Goal: Information Seeking & Learning: Find contact information

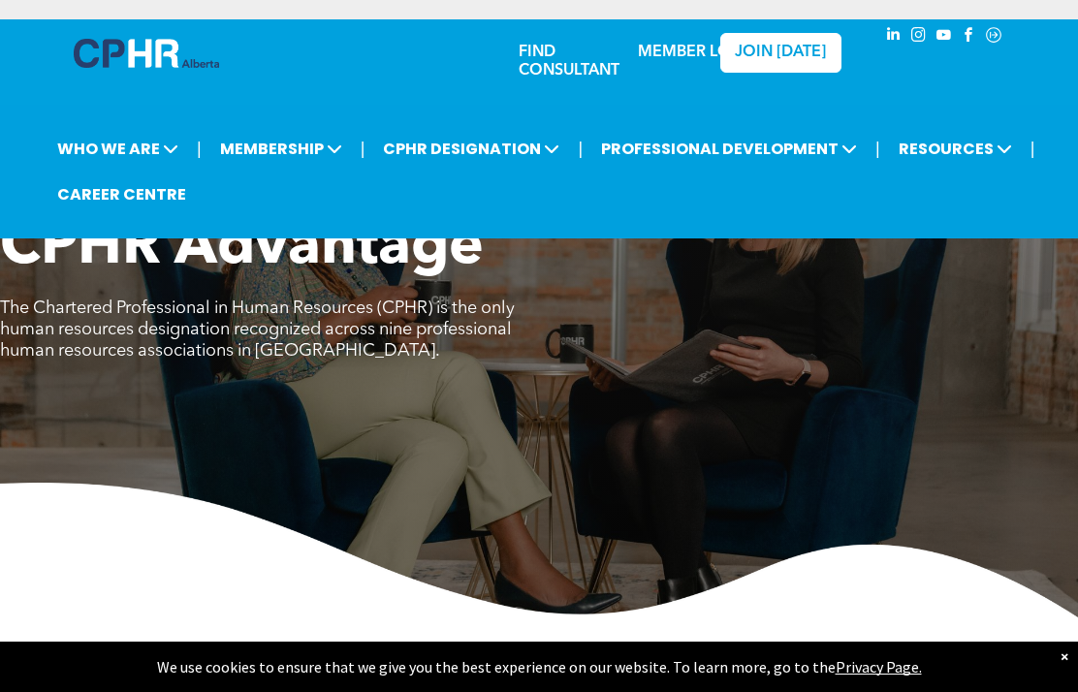
click at [286, 162] on span "MEMBERSHIP" at bounding box center [281, 149] width 134 height 36
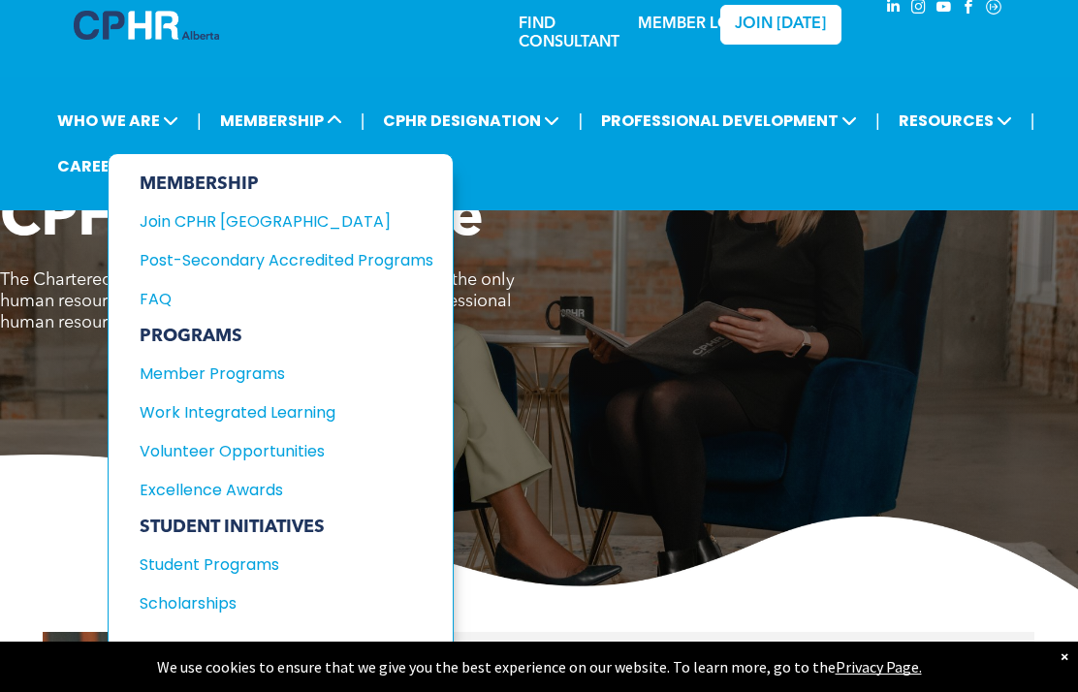
scroll to position [21, 0]
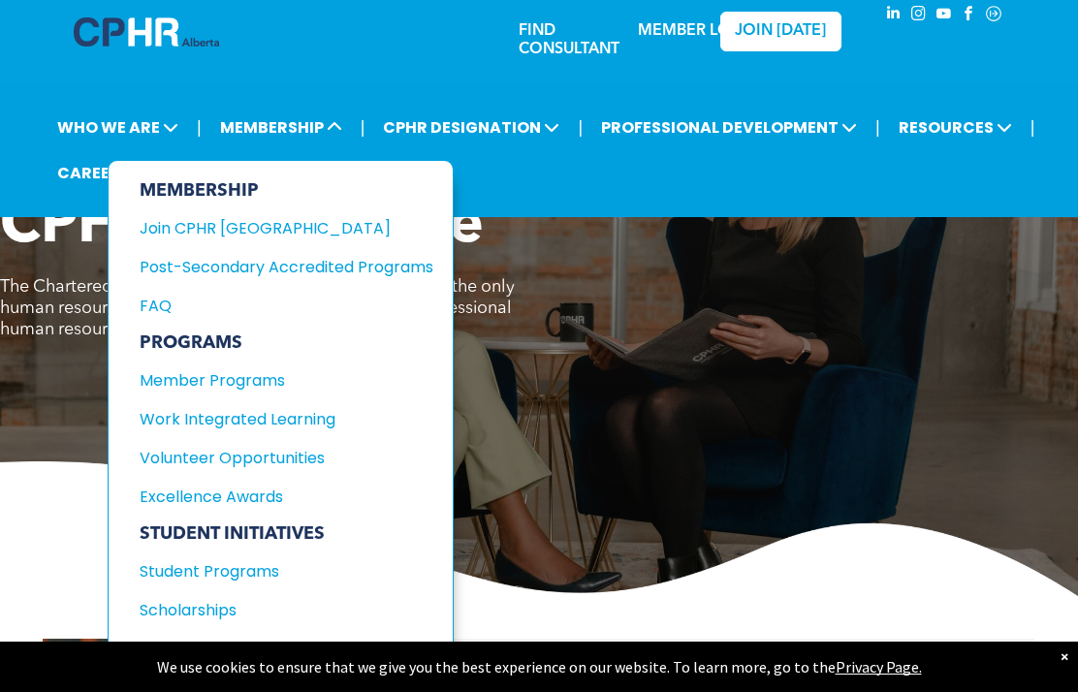
click at [519, 138] on span "CPHR DESIGNATION" at bounding box center [471, 128] width 188 height 36
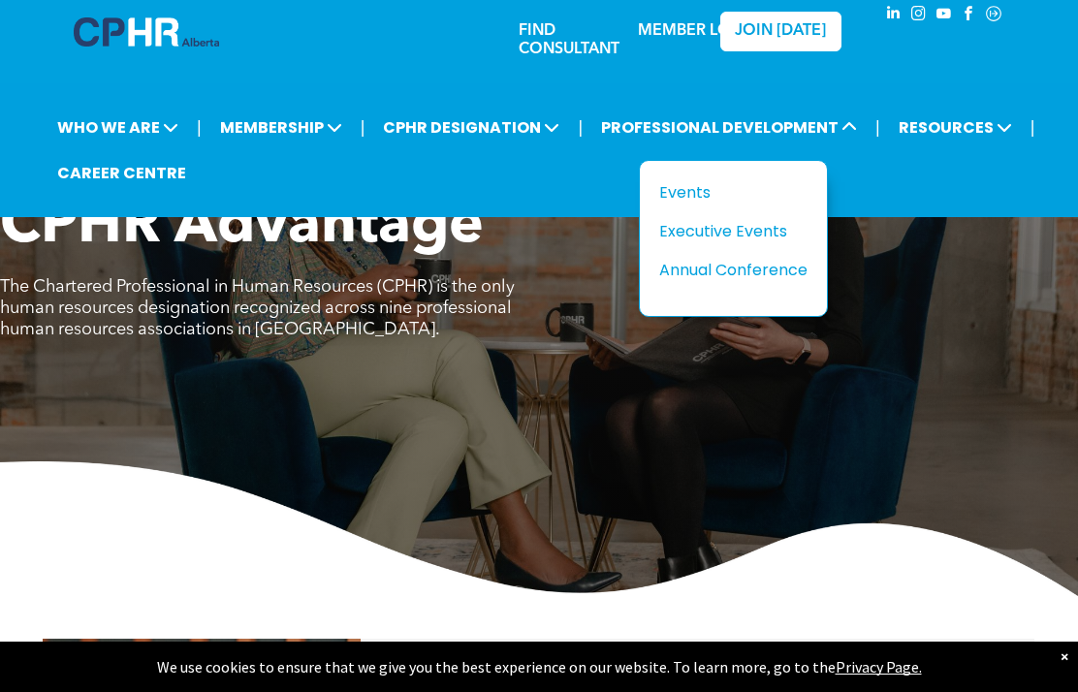
click at [968, 138] on span "RESOURCES" at bounding box center [955, 128] width 125 height 36
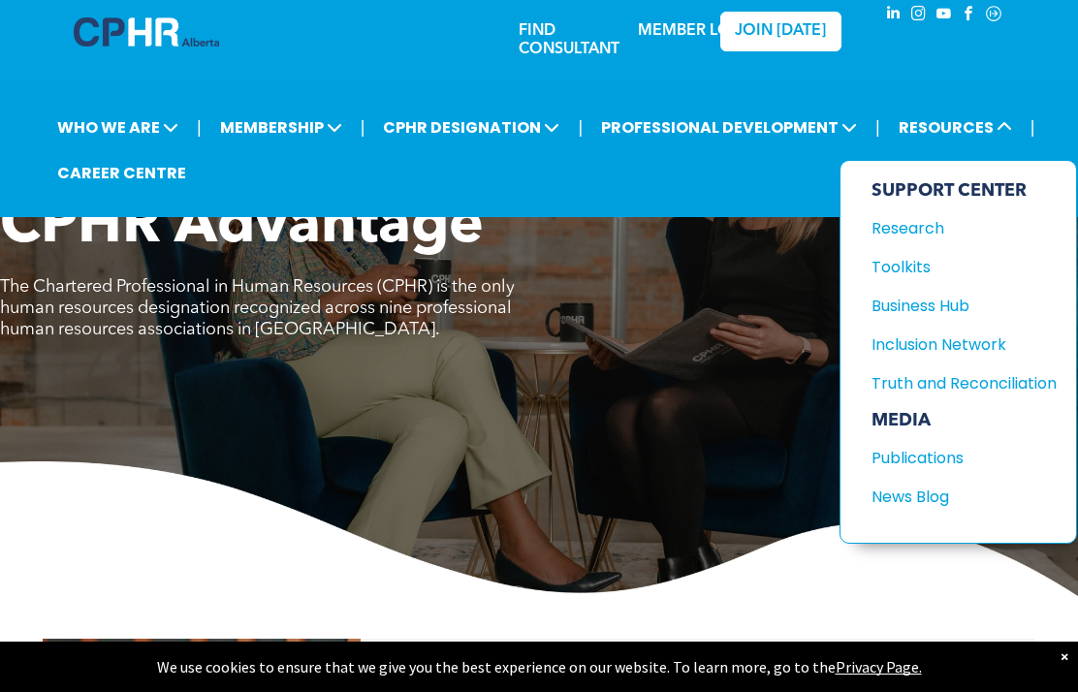
click at [947, 347] on div "Inclusion Network" at bounding box center [955, 345] width 167 height 24
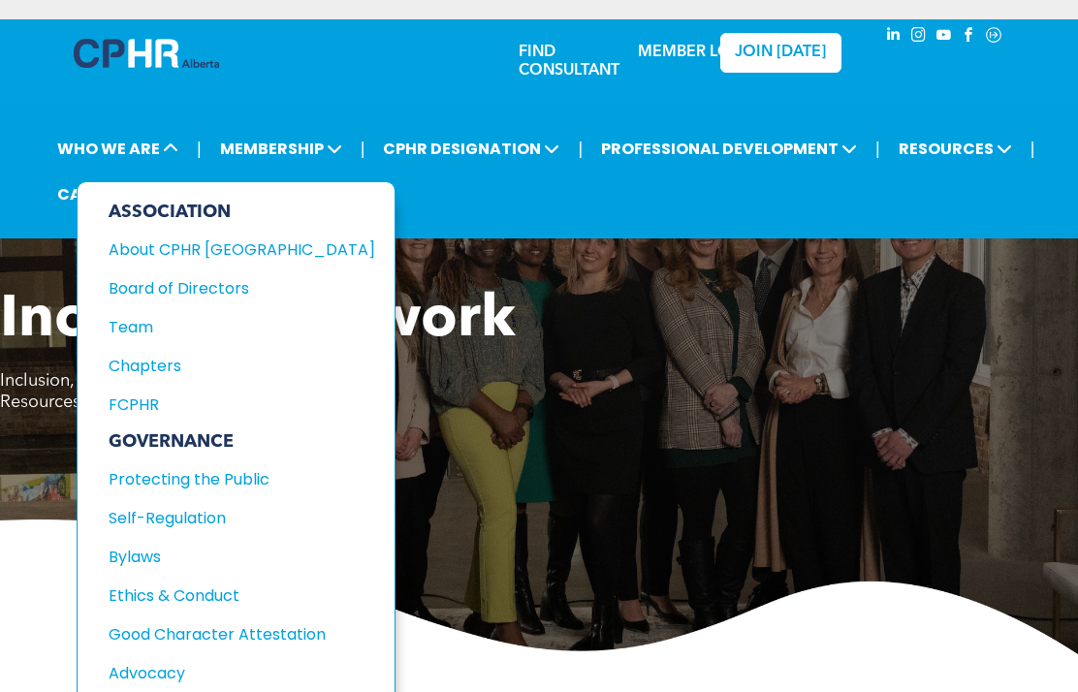
click at [117, 157] on span "WHO WE ARE" at bounding box center [117, 149] width 133 height 36
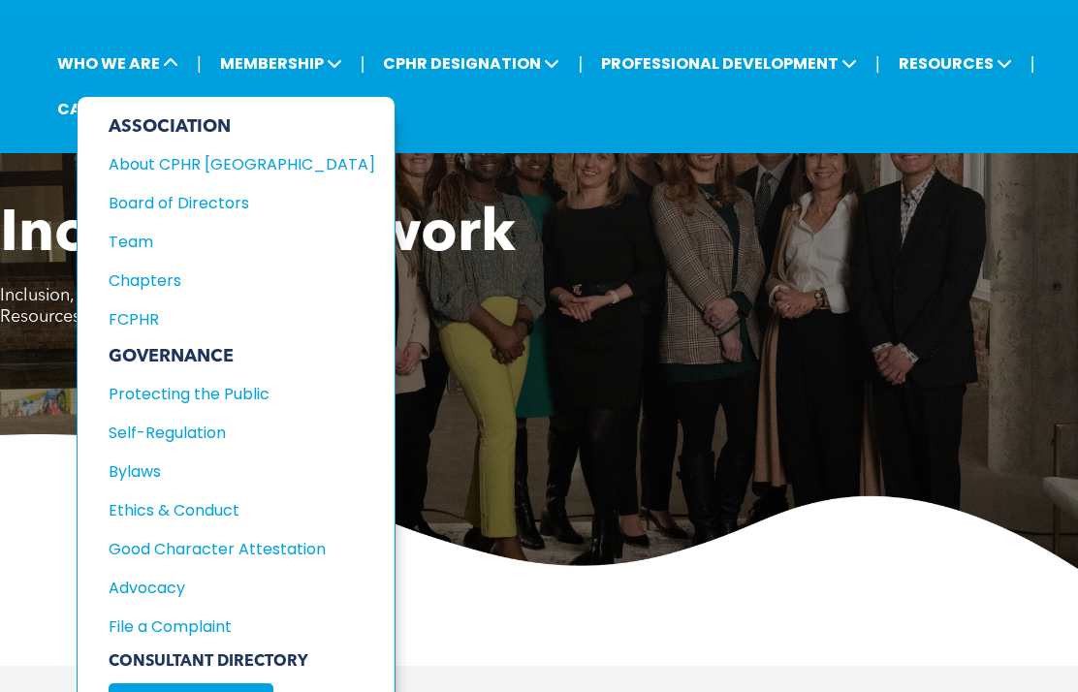
scroll to position [85, 0]
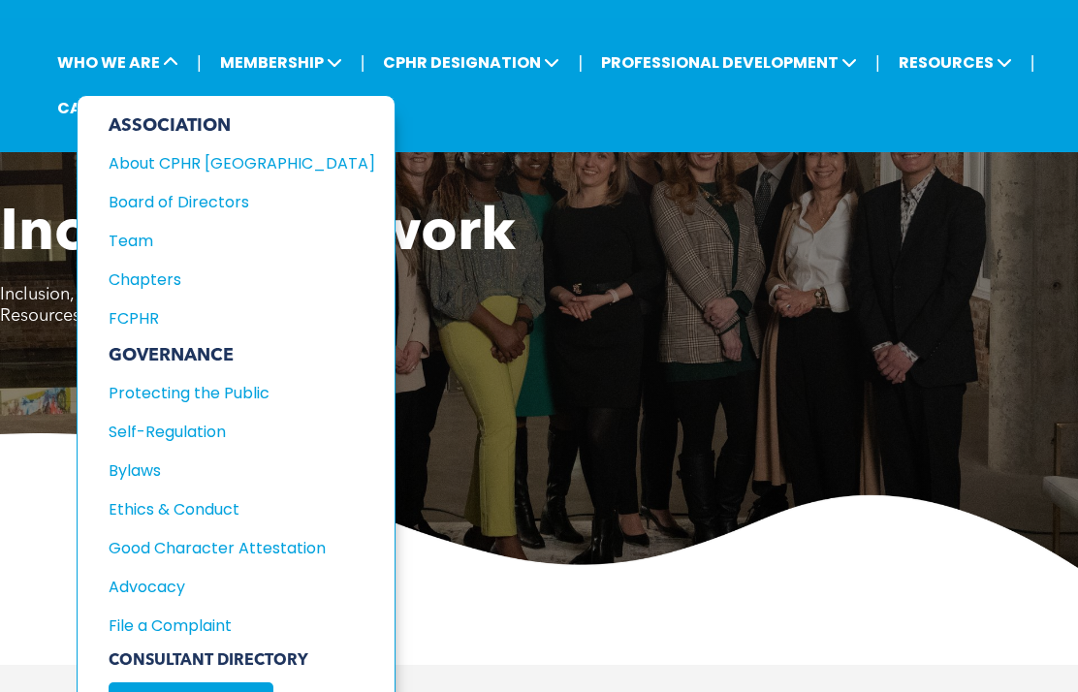
click at [213, 215] on div "Board of Directors" at bounding box center [229, 203] width 240 height 24
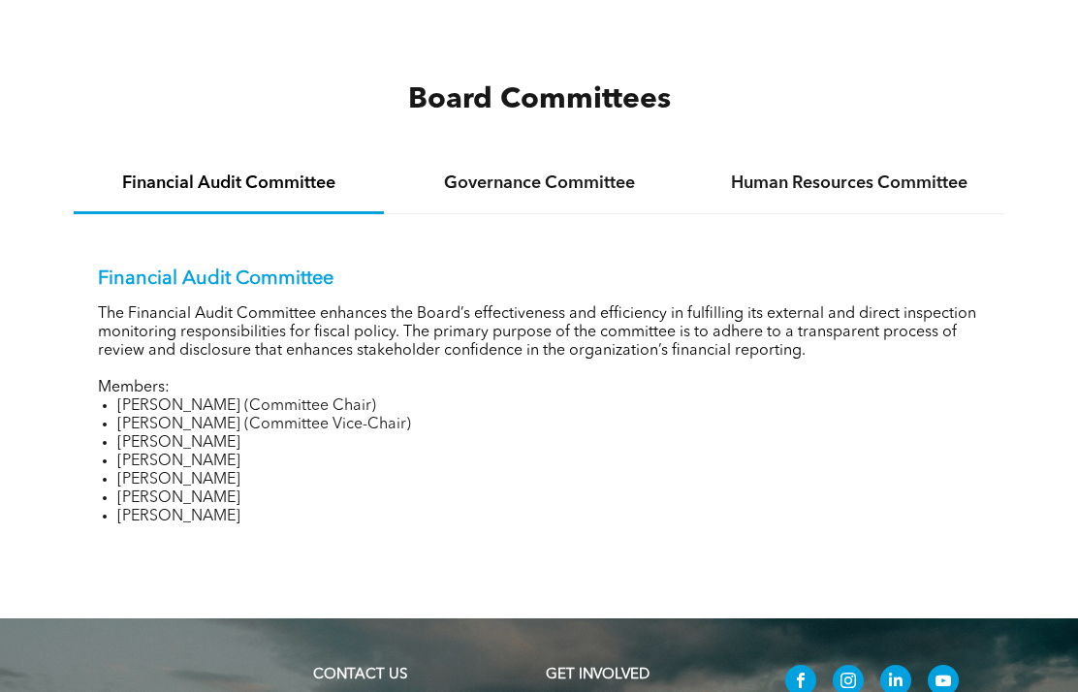
scroll to position [2732, 0]
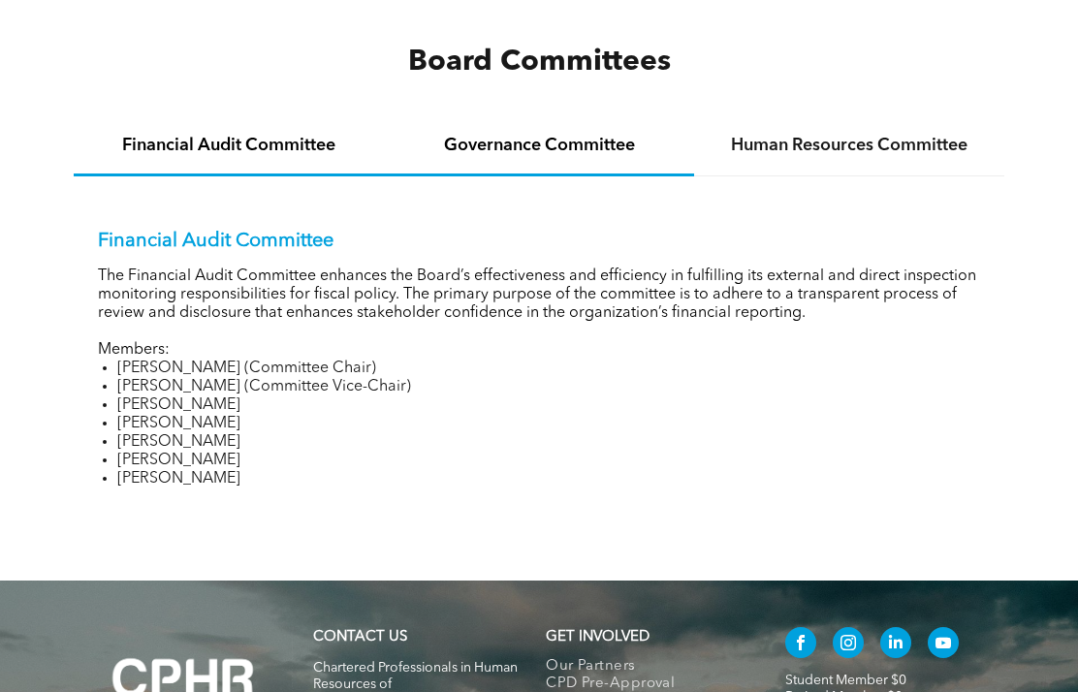
click at [602, 156] on h4 "Governance Committee" at bounding box center [538, 145] width 275 height 21
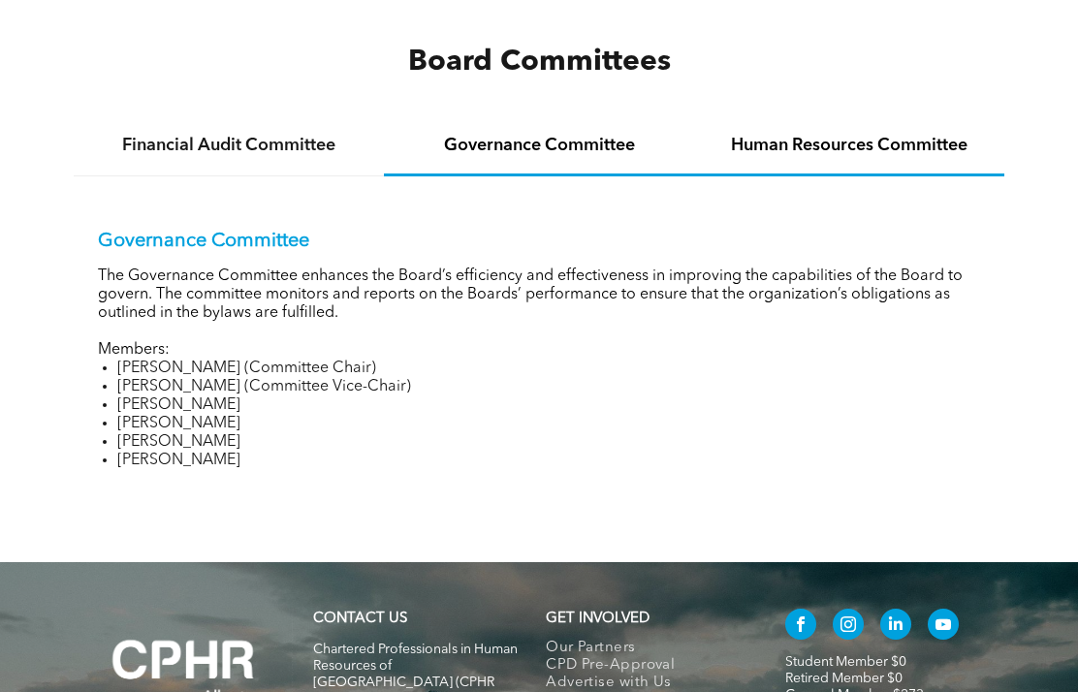
click at [924, 156] on h4 "Human Resources Committee" at bounding box center [849, 145] width 275 height 21
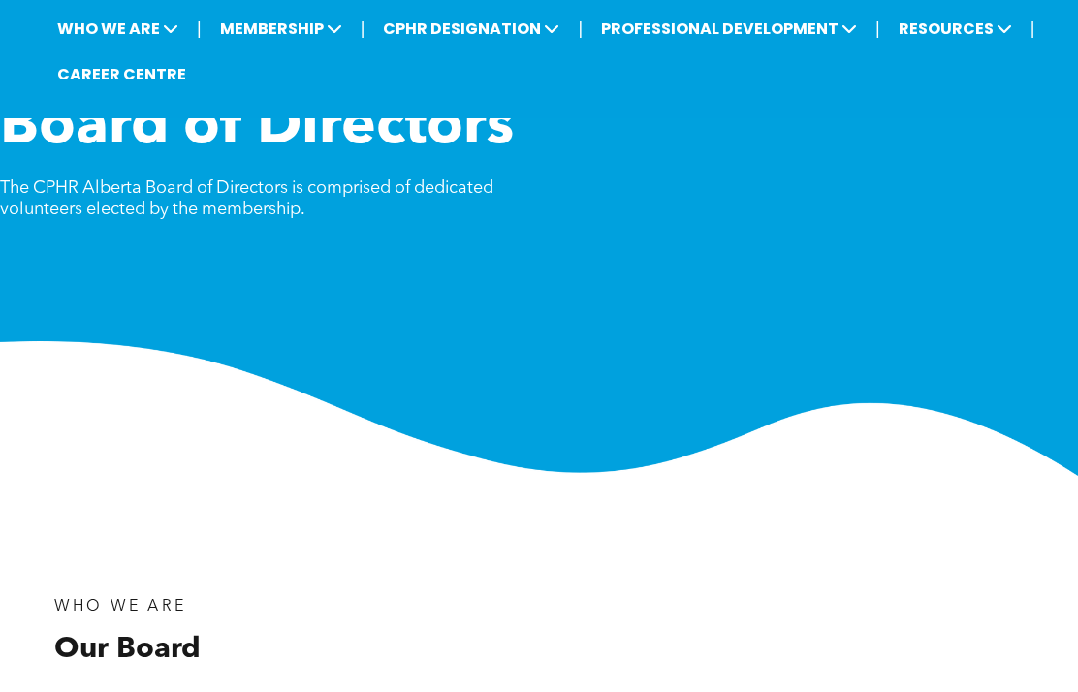
scroll to position [0, 0]
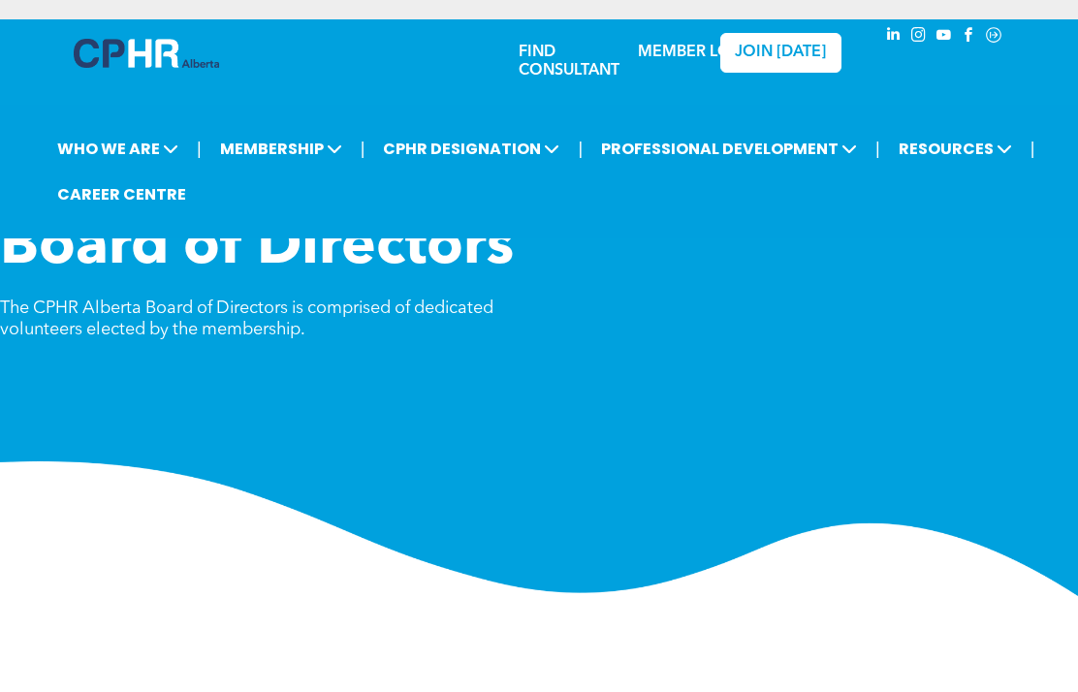
click at [556, 48] on link "FIND CONSULTANT" at bounding box center [569, 62] width 101 height 34
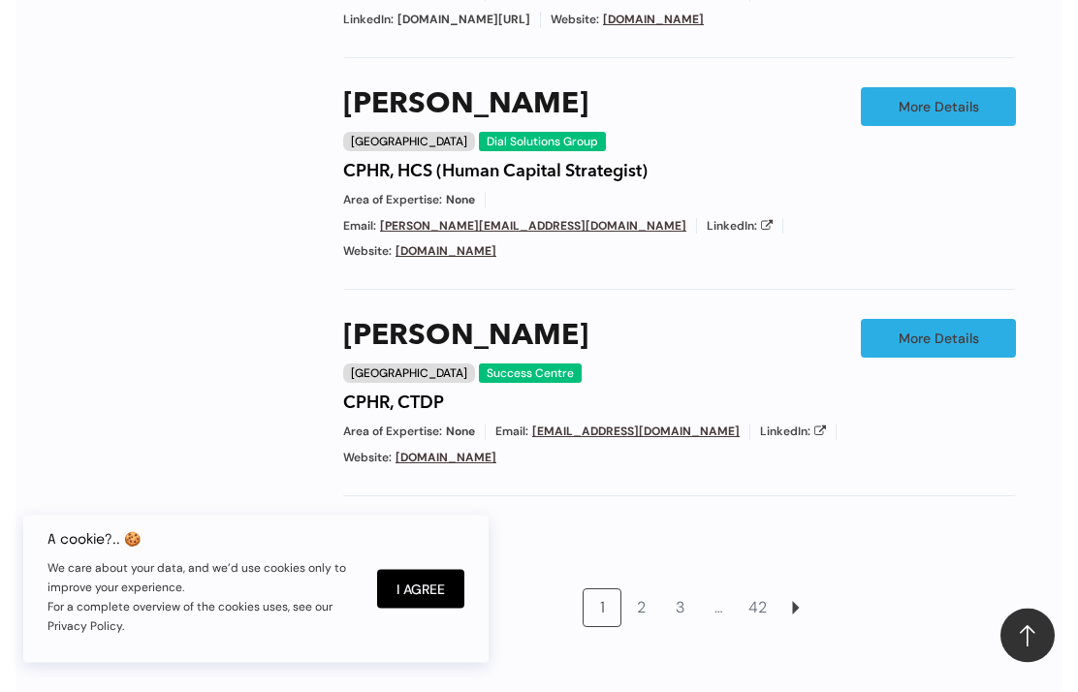
scroll to position [1607, 0]
click at [973, 319] on link "More Details" at bounding box center [938, 338] width 155 height 39
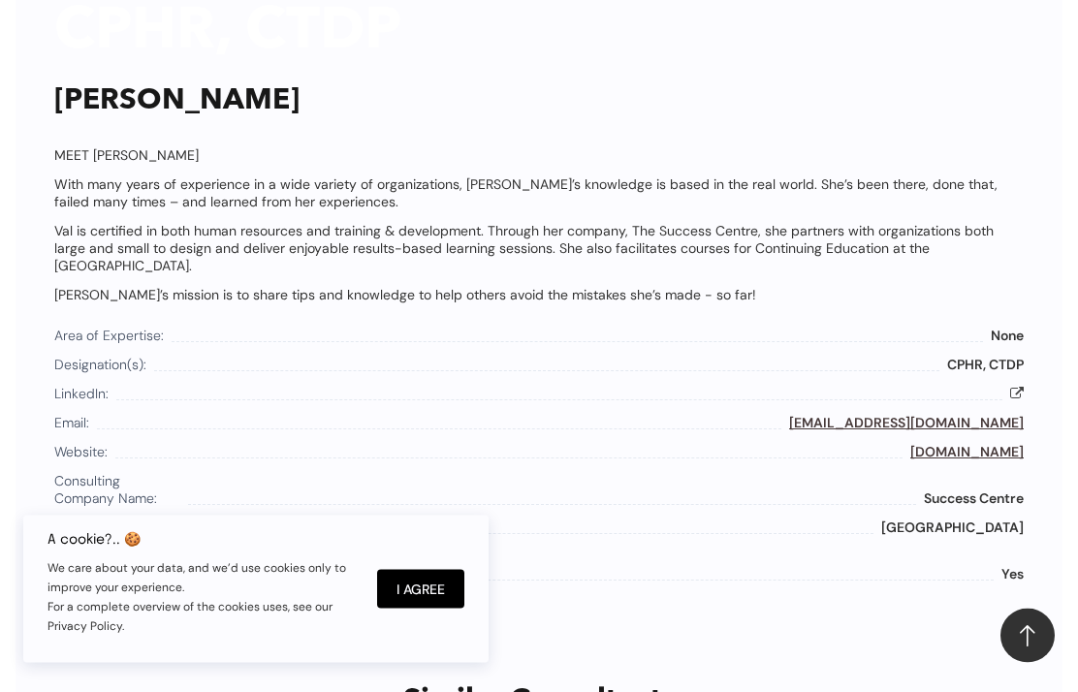
scroll to position [1067, 0]
